Goal: Task Accomplishment & Management: Use online tool/utility

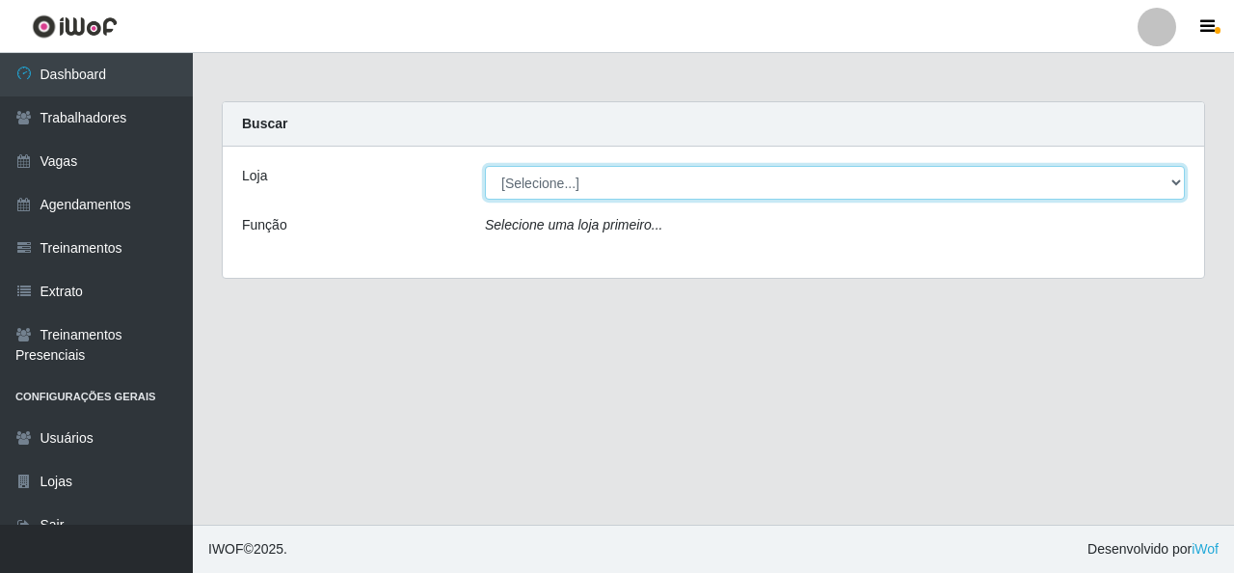
click at [991, 178] on select "[Selecione...] Rede Econômico - Malvinas Rede Econômico - Prata" at bounding box center [835, 183] width 700 height 34
select select "194"
click at [485, 166] on select "[Selecione...] Rede Econômico - Malvinas Rede Econômico - Prata" at bounding box center [835, 183] width 700 height 34
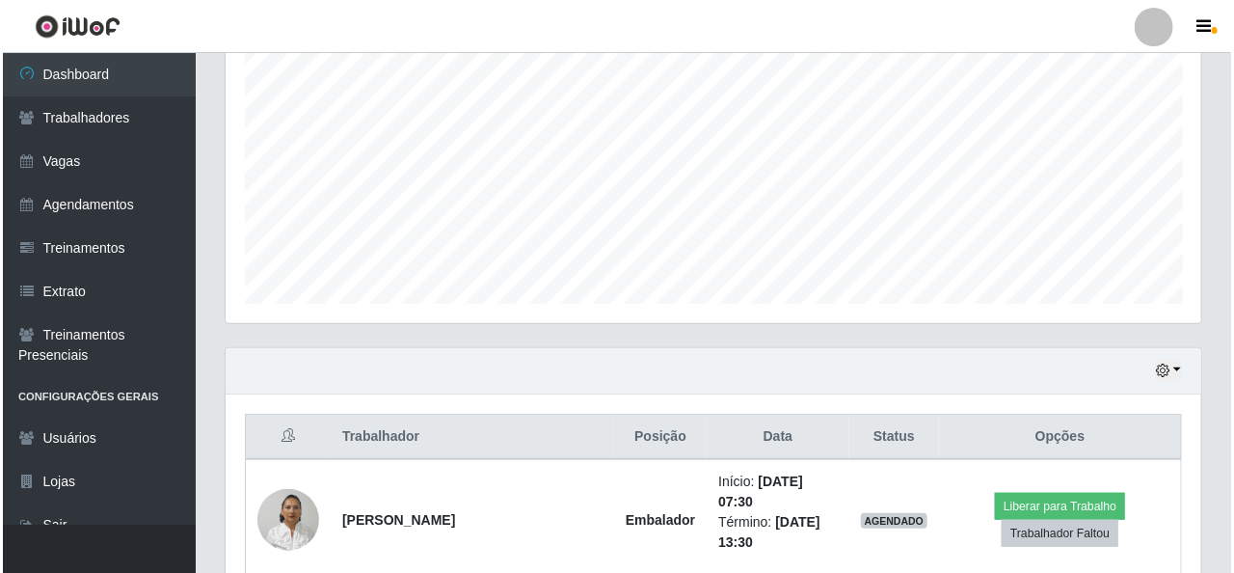
scroll to position [675, 0]
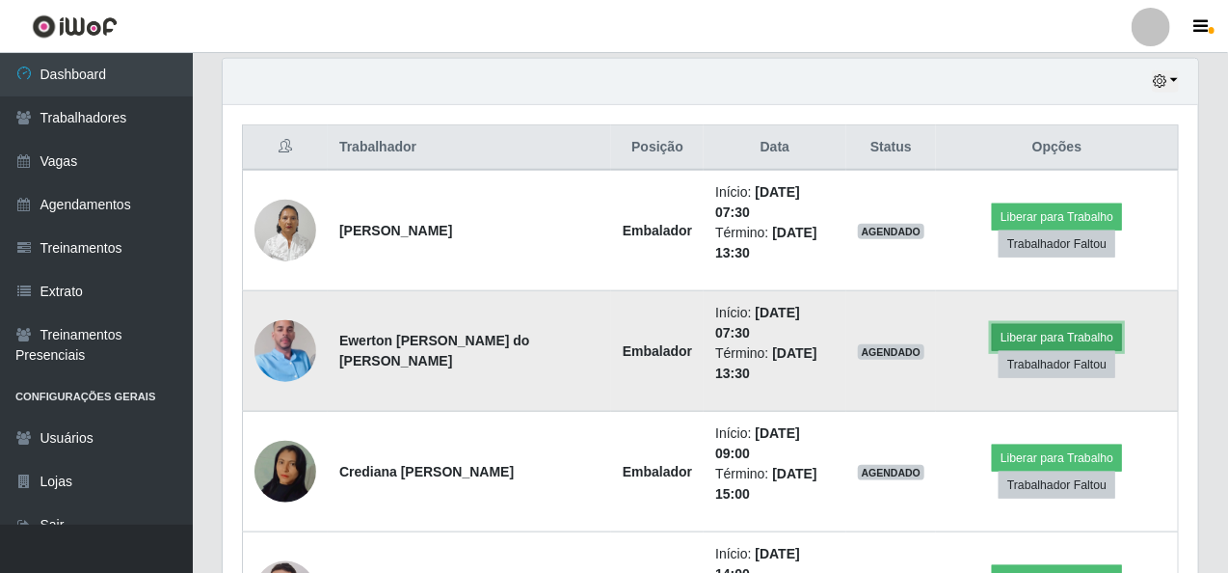
click at [1034, 324] on button "Liberar para Trabalho" at bounding box center [1057, 337] width 130 height 27
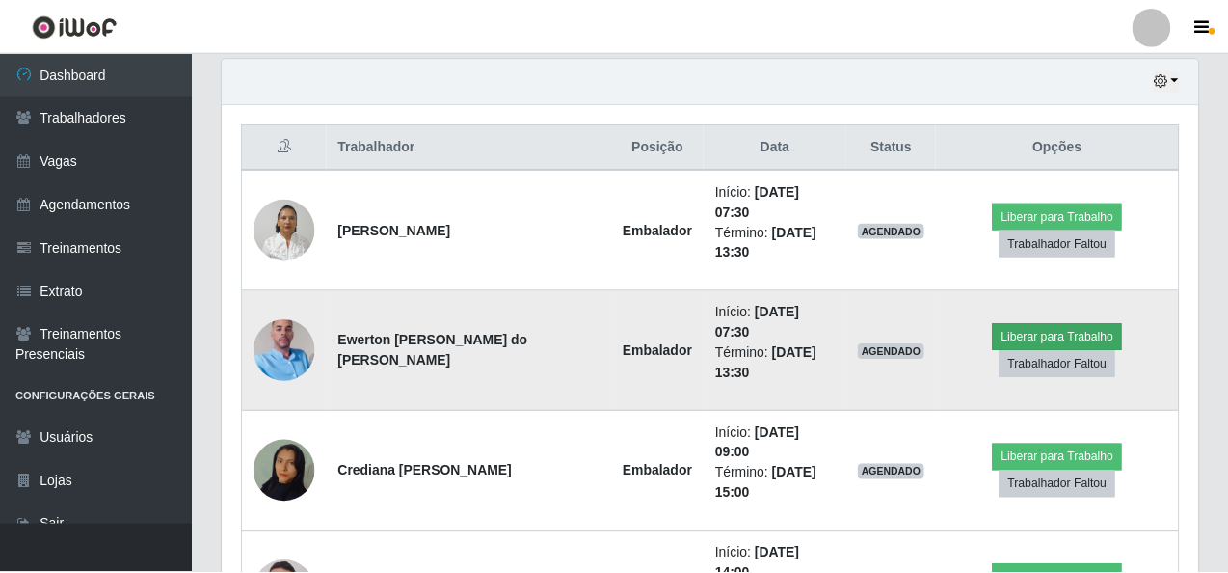
scroll to position [400, 968]
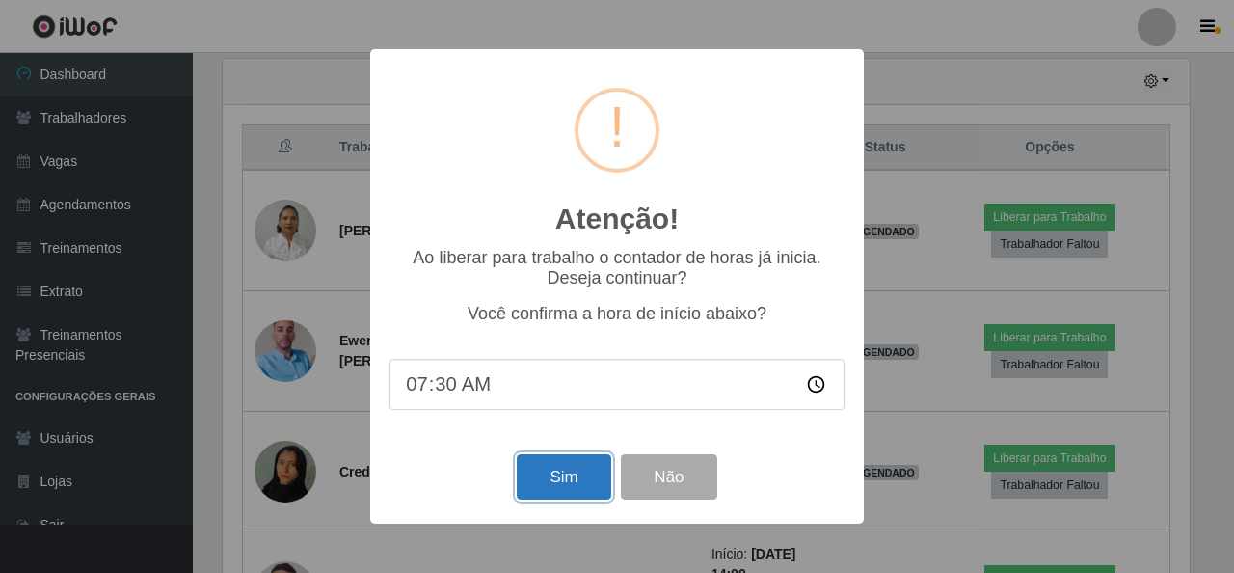
click at [547, 483] on button "Sim" at bounding box center [564, 476] width 94 height 45
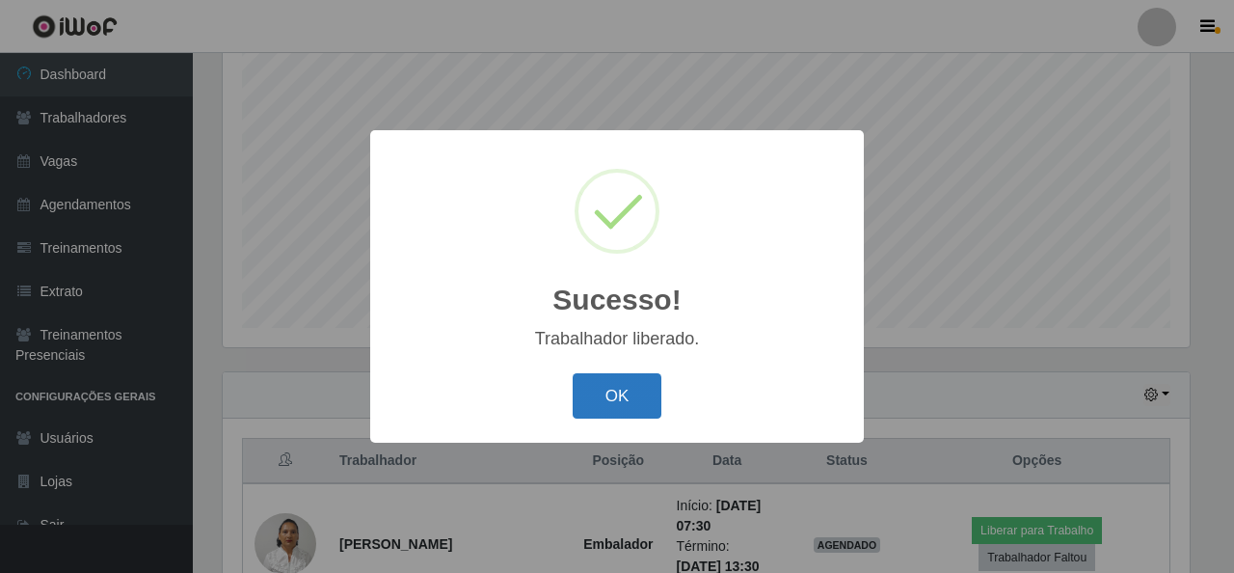
click at [599, 401] on button "OK" at bounding box center [618, 395] width 90 height 45
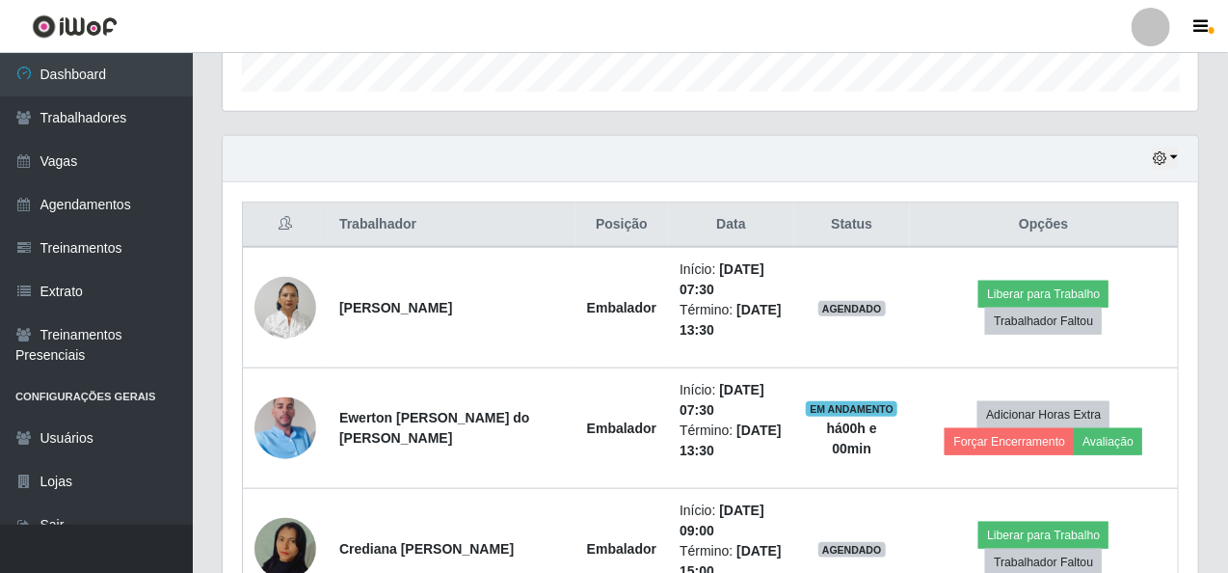
scroll to position [651, 0]
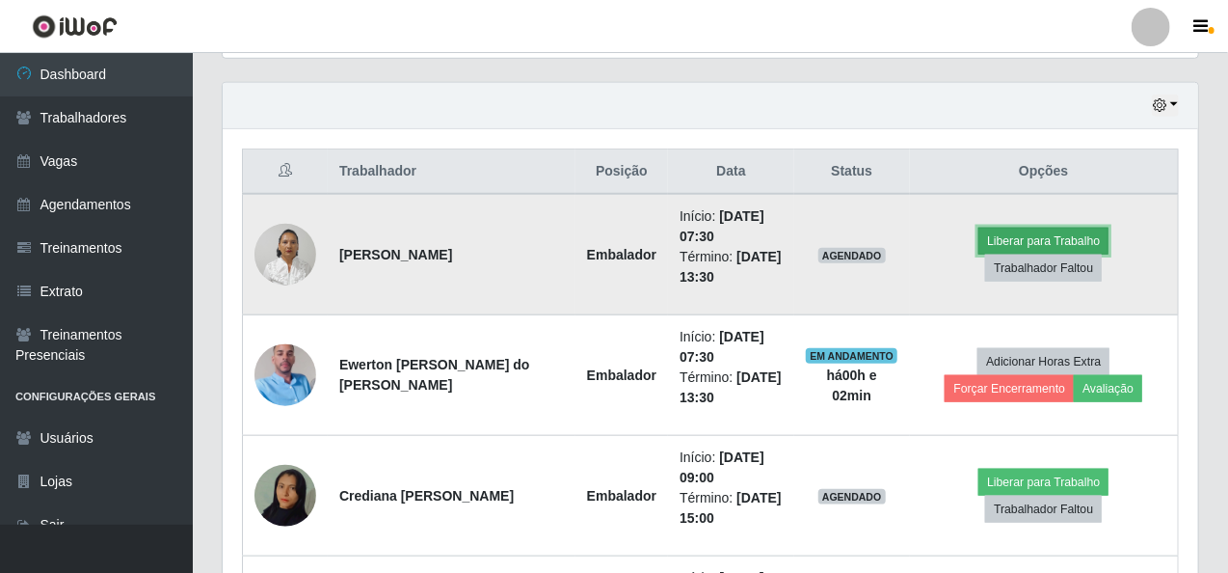
click at [983, 241] on button "Liberar para Trabalho" at bounding box center [1044, 241] width 130 height 27
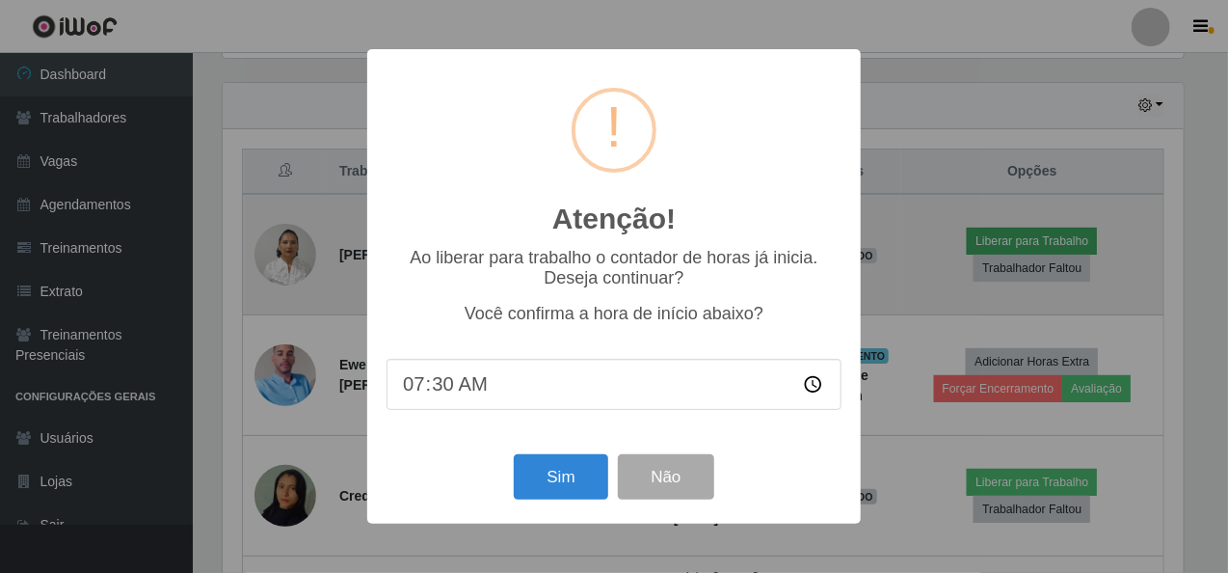
scroll to position [400, 968]
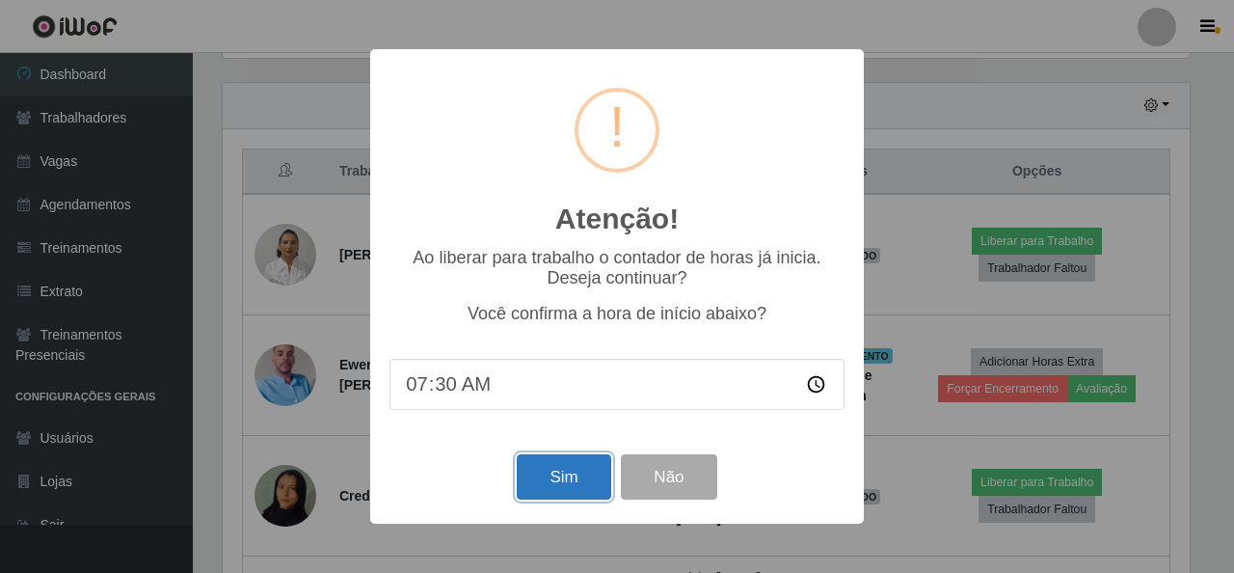
click at [579, 486] on button "Sim" at bounding box center [564, 476] width 94 height 45
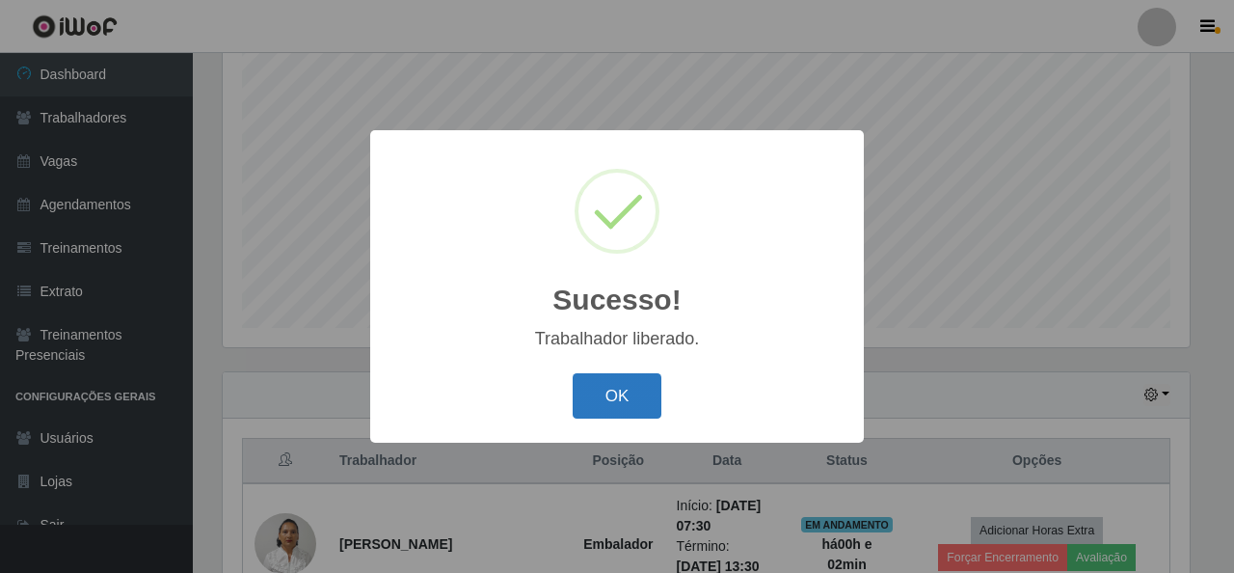
click at [634, 397] on button "OK" at bounding box center [618, 395] width 90 height 45
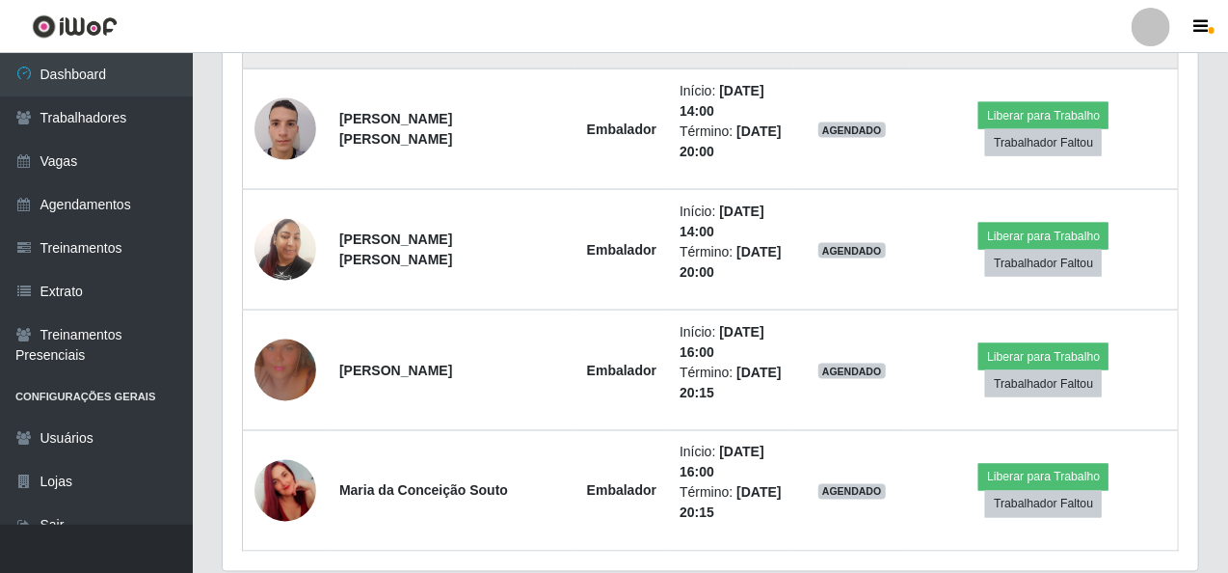
scroll to position [1203, 0]
